Goal: Navigation & Orientation: Find specific page/section

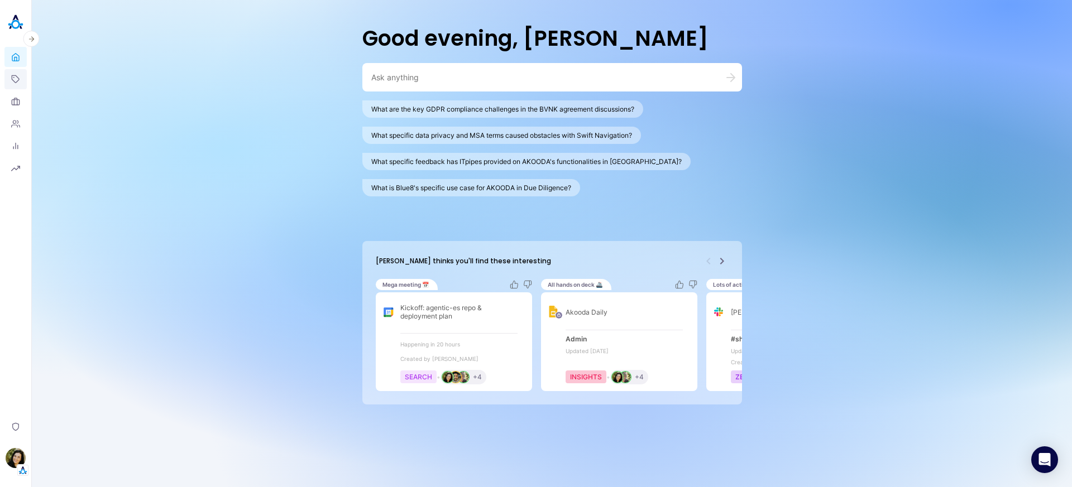
click at [15, 78] on icon at bounding box center [15, 79] width 9 height 9
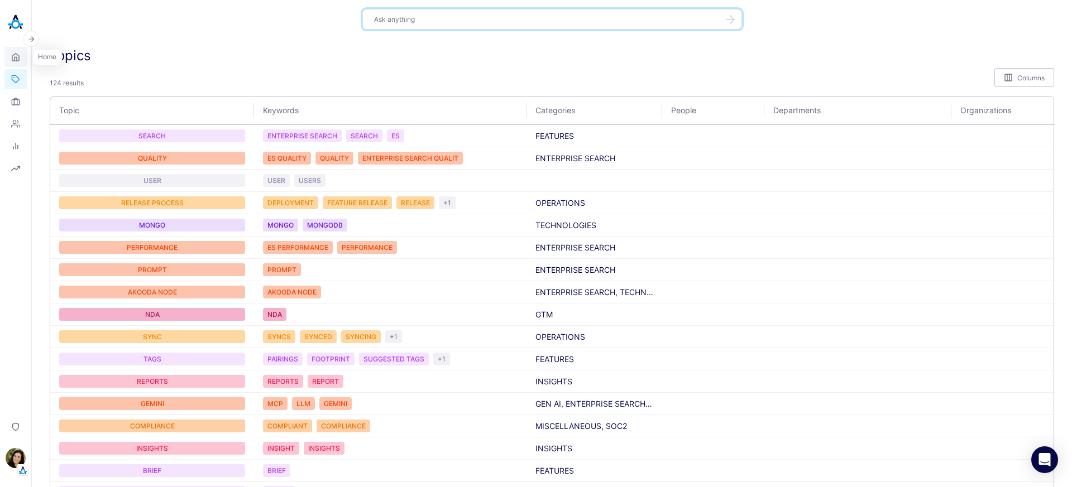
click at [14, 61] on icon at bounding box center [15, 57] width 9 height 11
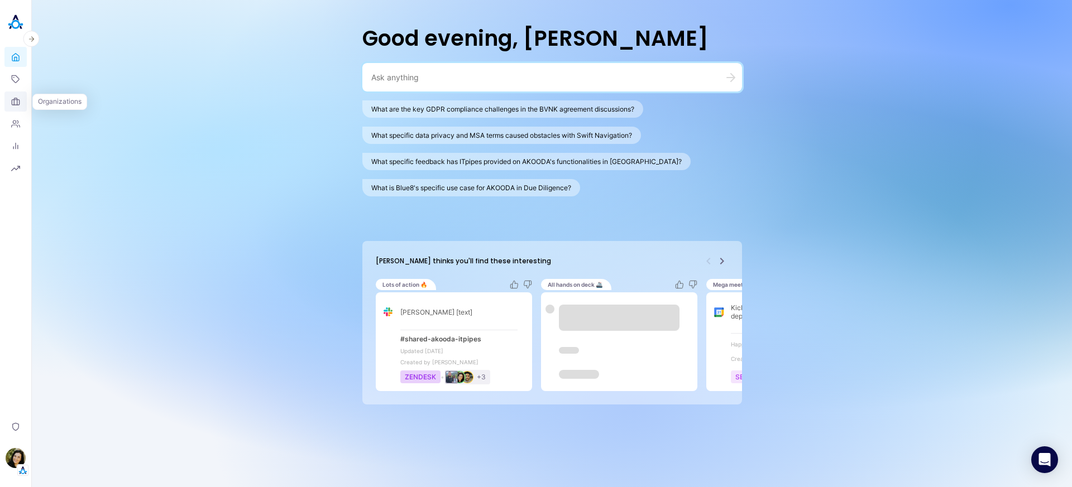
click at [20, 111] on link "Organizations" at bounding box center [15, 102] width 22 height 20
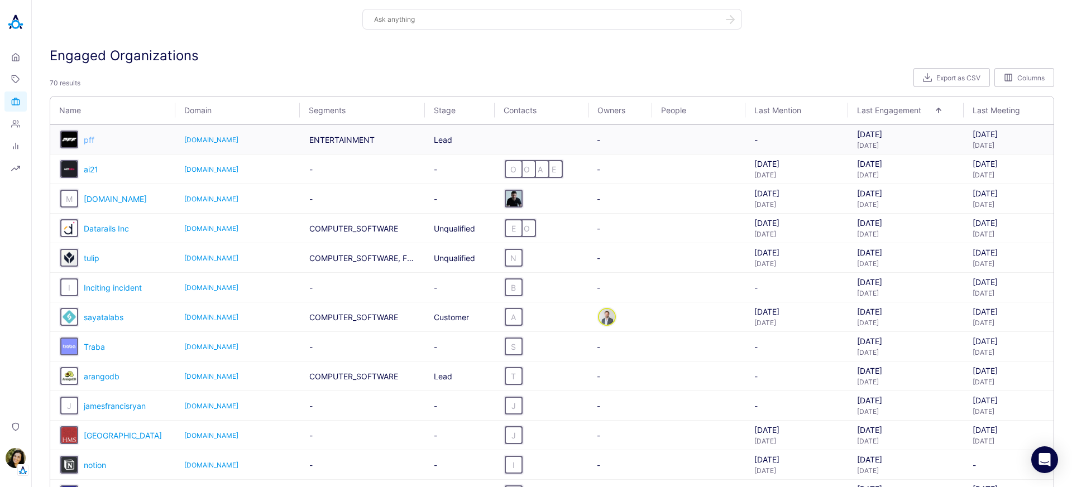
click at [93, 143] on span "pff" at bounding box center [89, 139] width 11 height 9
